Goal: Information Seeking & Learning: Learn about a topic

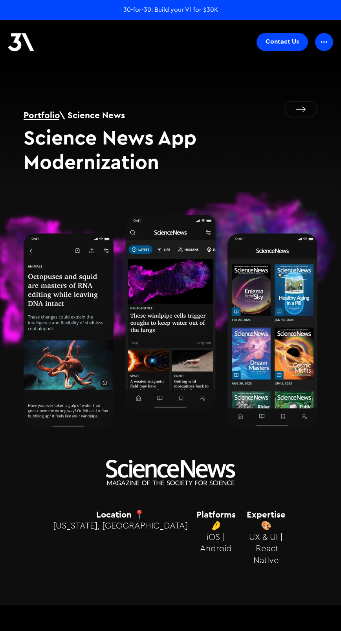
click at [301, 109] on h1 "Portfolio \ Science News" at bounding box center [171, 115] width 294 height 13
